Goal: Book appointment/travel/reservation

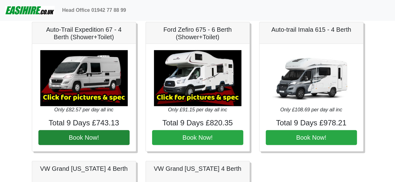
scroll to position [162, 0]
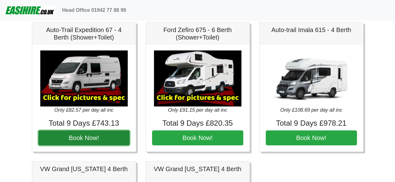
click at [99, 133] on button "Book Now!" at bounding box center [83, 138] width 91 height 15
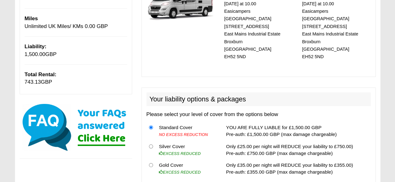
scroll to position [167, 0]
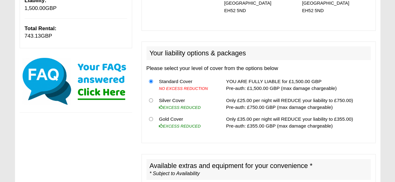
click at [175, 114] on td "Gold Cover EXCESS REDUCED" at bounding box center [186, 123] width 60 height 19
click at [149, 117] on input "radio" at bounding box center [151, 119] width 4 height 4
radio input "true"
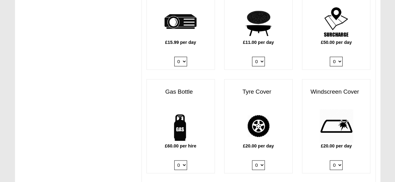
scroll to position [377, 0]
click at [184, 160] on select "0 1" at bounding box center [180, 165] width 13 height 10
select select "Gas Bottle x QTY 1 @ 60.00 GBP per hire."
click at [174, 160] on select "0 1" at bounding box center [180, 165] width 13 height 10
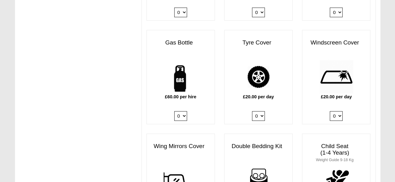
scroll to position [449, 0]
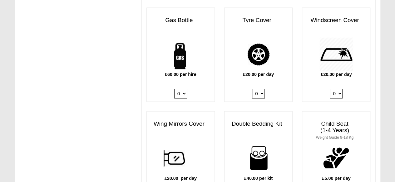
click at [334, 89] on select "0 1" at bounding box center [335, 94] width 13 height 10
select select "Windscreen Cover @ 20.00 GBP per day."
click at [329, 89] on select "0 1" at bounding box center [335, 94] width 13 height 10
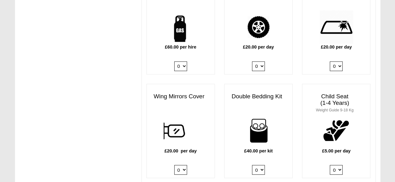
scroll to position [478, 0]
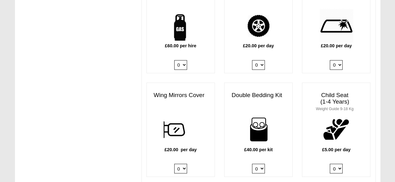
click at [260, 164] on select "0 1 2 3 4" at bounding box center [258, 169] width 13 height 10
select select "Double Bedding Kit x QTY 1 @ 40.00 GBP per kit."
click at [252, 164] on select "0 1 2 3 4" at bounding box center [258, 169] width 13 height 10
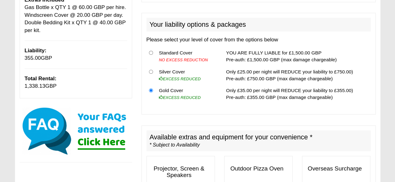
scroll to position [199, 0]
